Goal: Information Seeking & Learning: Learn about a topic

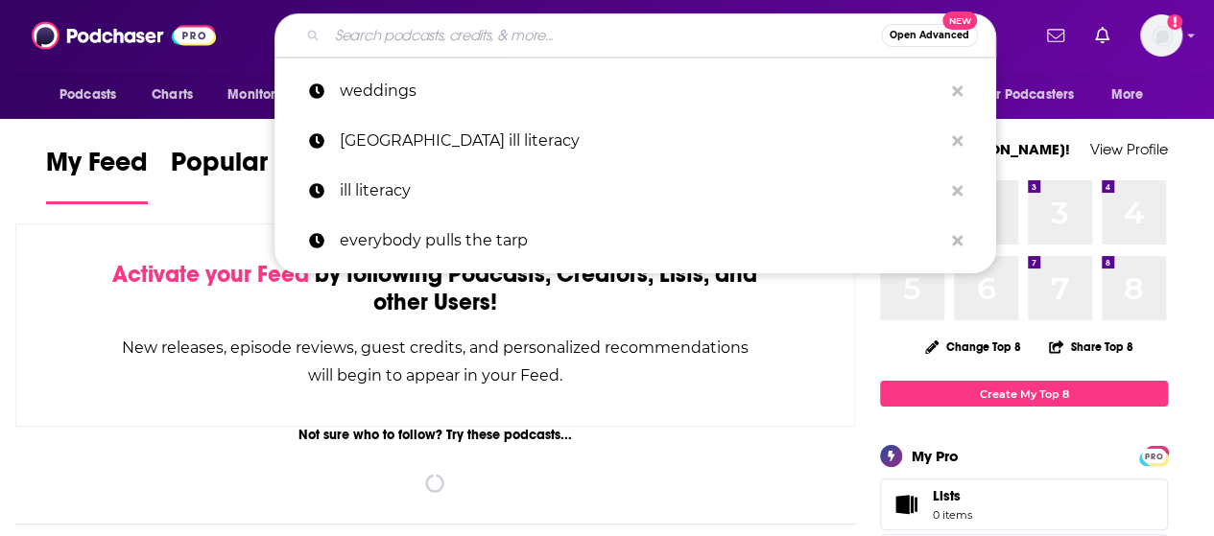
click at [555, 43] on input "Search podcasts, credits, & more..." at bounding box center [604, 35] width 554 height 31
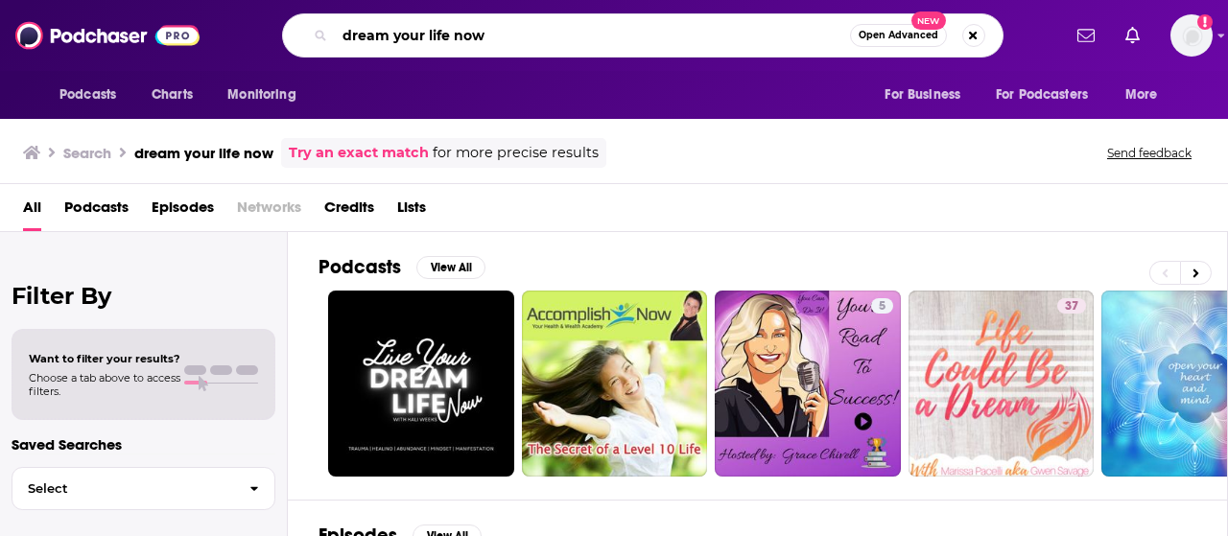
click at [528, 30] on input "dream your life now" at bounding box center [592, 35] width 515 height 31
type input "dream your life"
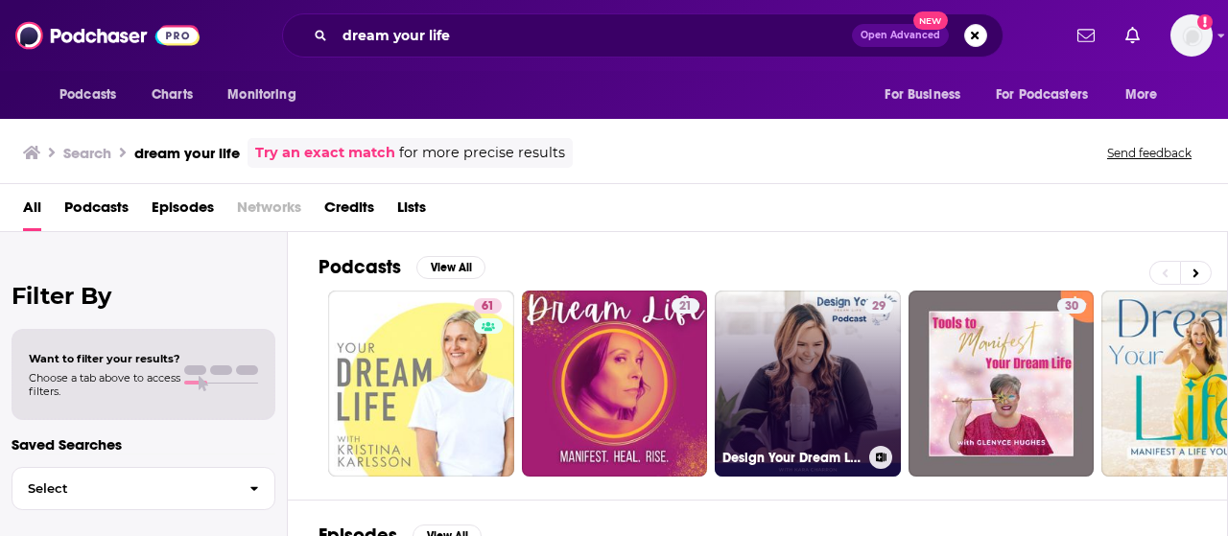
click at [798, 341] on link "29 Design Your Dream Life" at bounding box center [808, 384] width 186 height 186
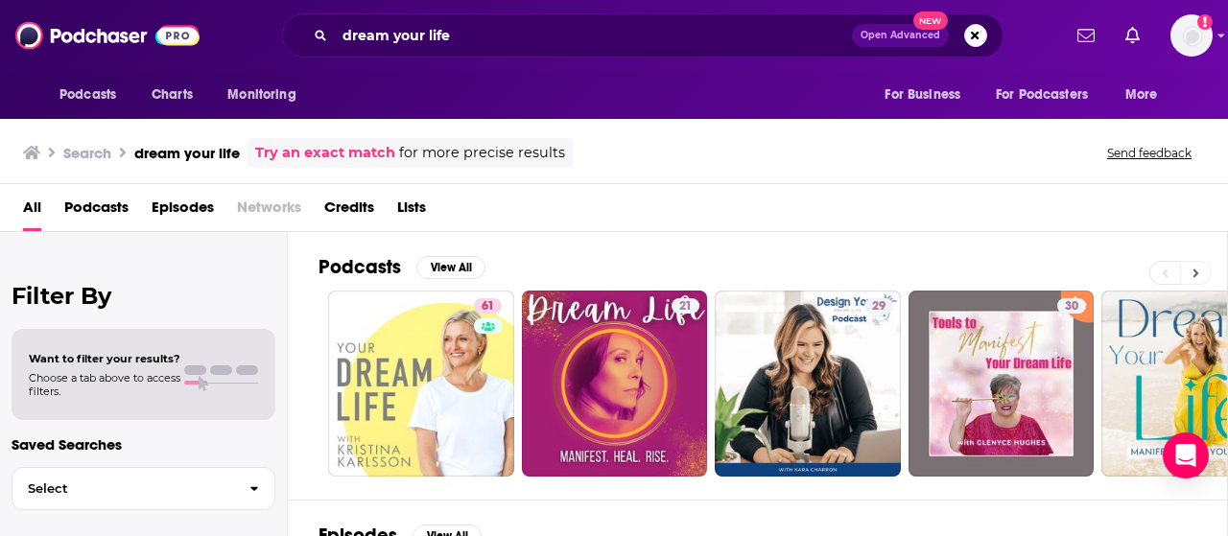
click at [1197, 267] on icon at bounding box center [1195, 273] width 7 height 13
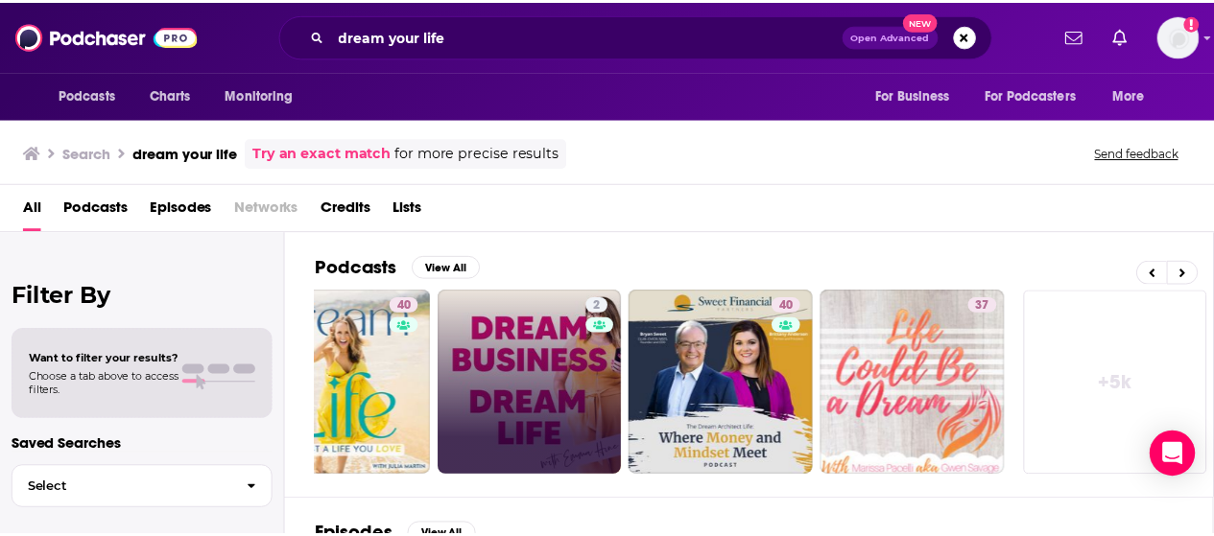
scroll to position [0, 852]
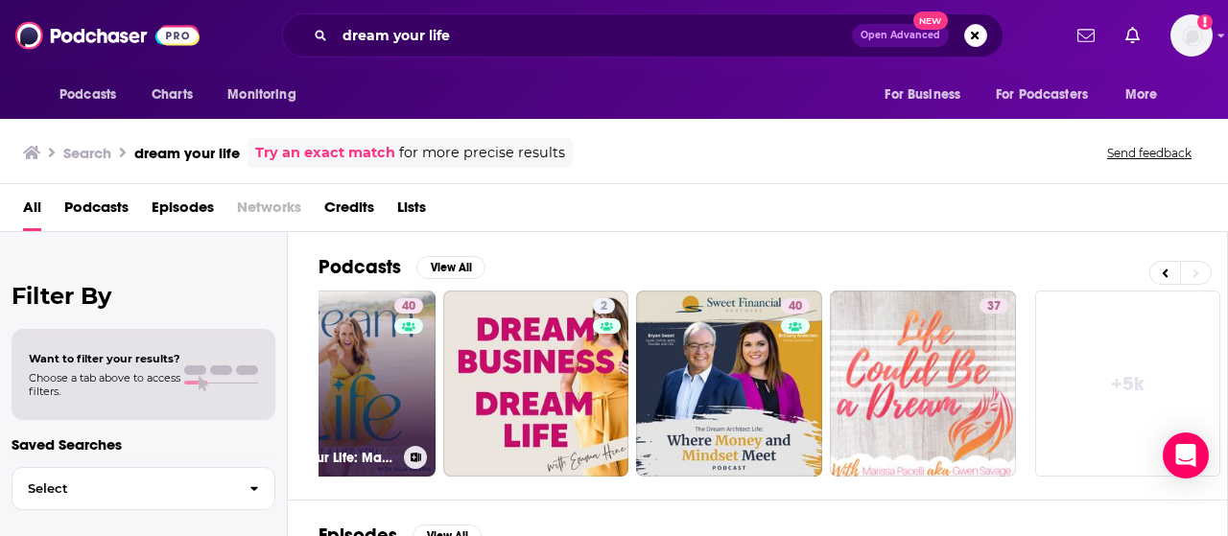
click at [394, 379] on div "40" at bounding box center [411, 372] width 34 height 148
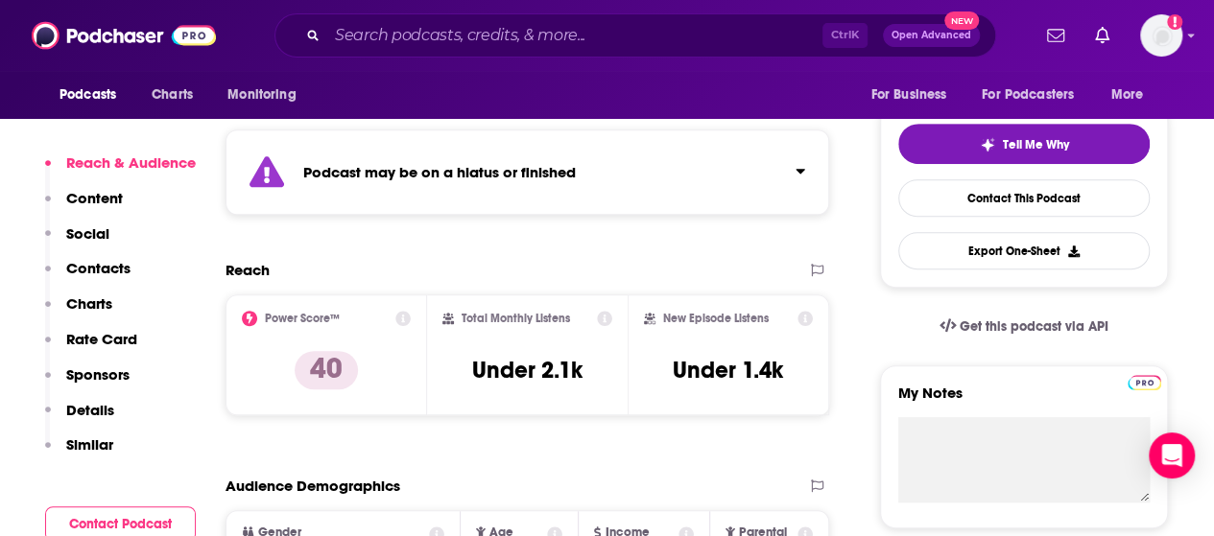
scroll to position [384, 0]
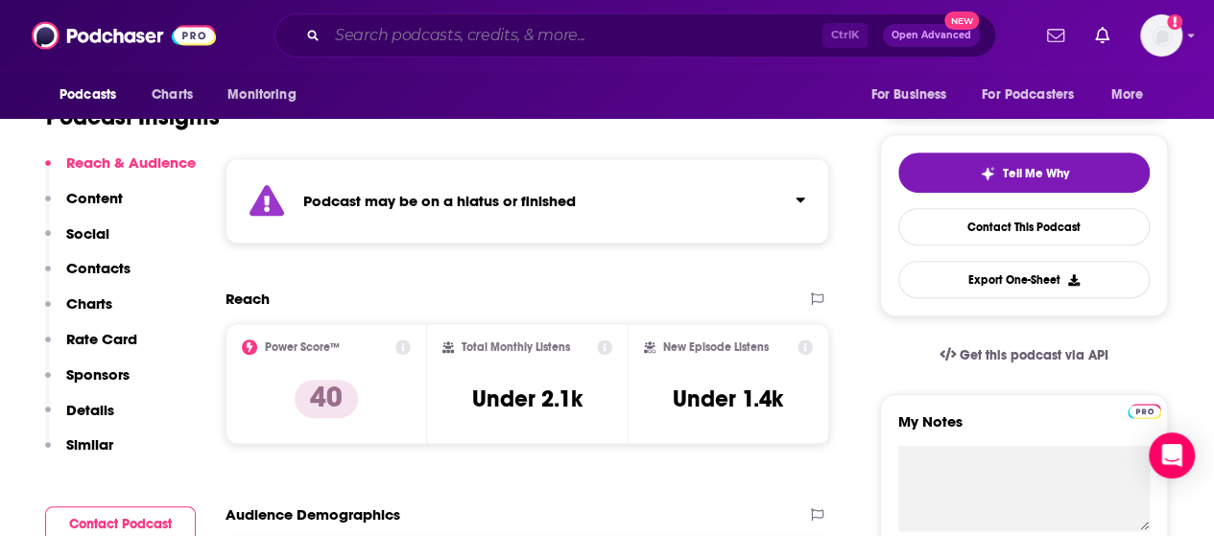
click at [497, 37] on input "Search podcasts, credits, & more..." at bounding box center [574, 35] width 495 height 31
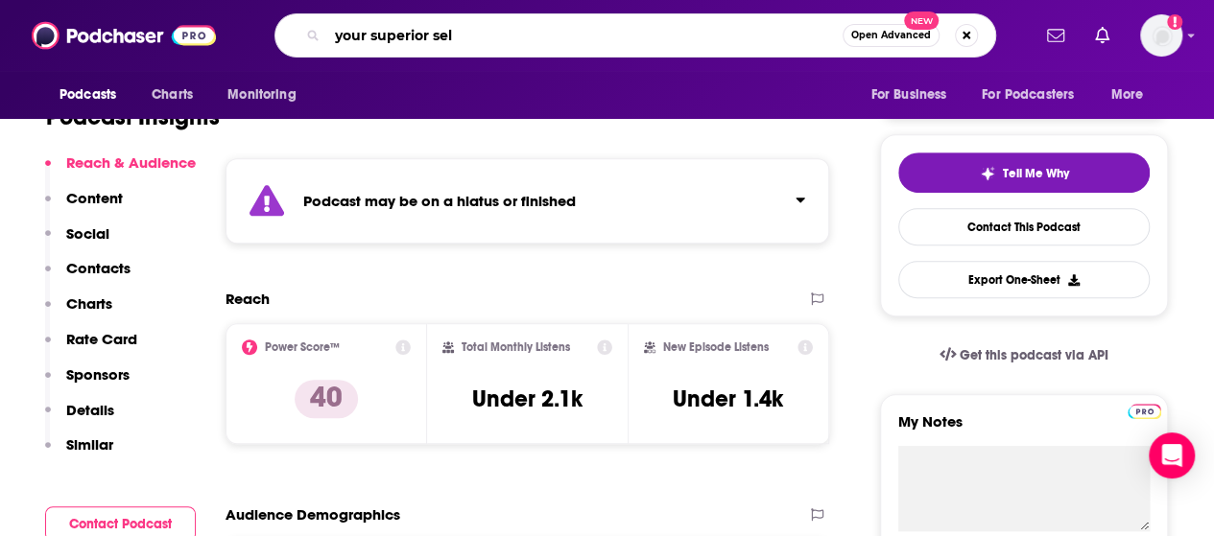
type input "your superior self"
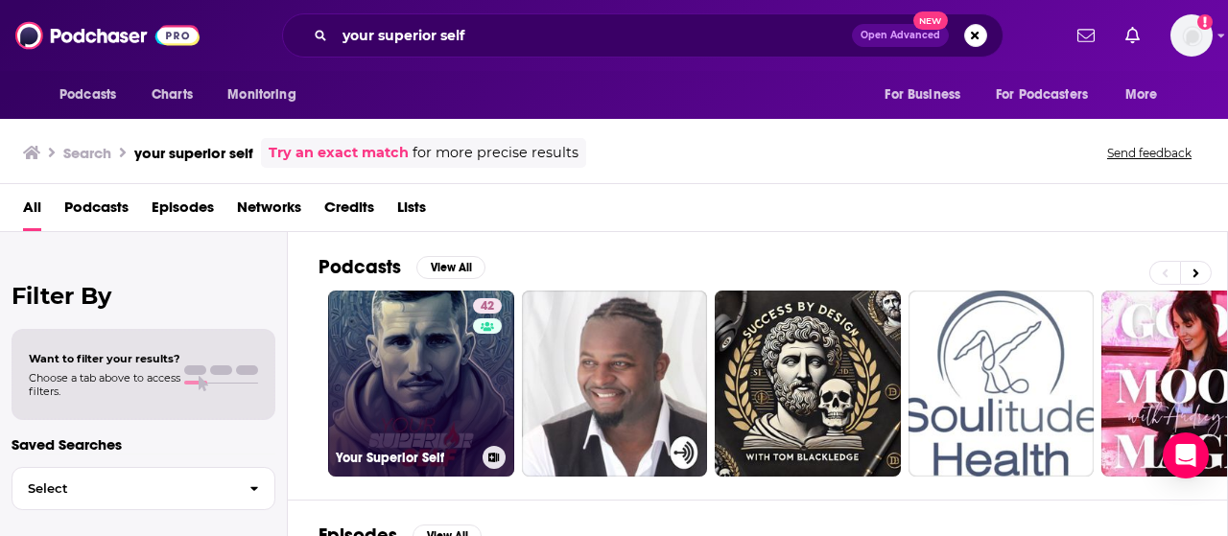
click at [374, 357] on link "42 Your Superior Self" at bounding box center [421, 384] width 186 height 186
